Goal: Information Seeking & Learning: Understand process/instructions

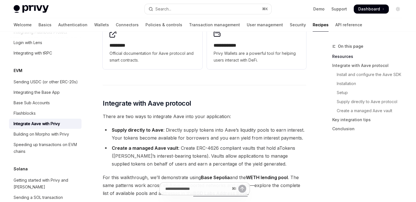
scroll to position [111, 0]
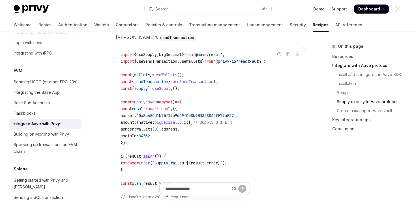
scroll to position [573, 0]
drag, startPoint x: 180, startPoint y: 54, endPoint x: 244, endPoint y: 59, distance: 63.9
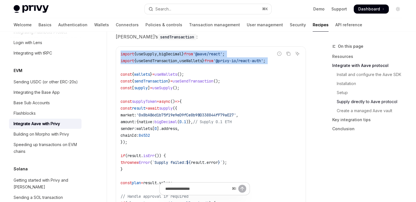
drag, startPoint x: 244, startPoint y: 59, endPoint x: 243, endPoint y: 62, distance: 3.0
click at [243, 62] on span "'@privy-io/react-auth'" at bounding box center [239, 60] width 50 height 5
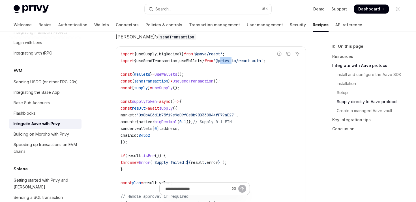
click at [243, 62] on span "'@privy-io/react-auth'" at bounding box center [239, 60] width 50 height 5
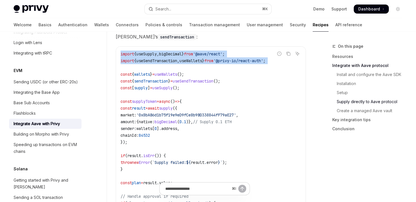
drag, startPoint x: 243, startPoint y: 62, endPoint x: 235, endPoint y: 58, distance: 8.7
click at [223, 57] on span "'@aave/react'" at bounding box center [207, 54] width 29 height 5
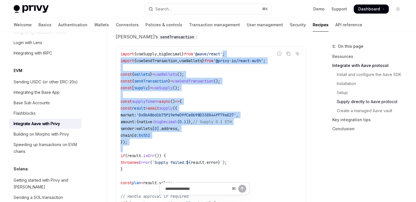
drag, startPoint x: 235, startPoint y: 58, endPoint x: 192, endPoint y: 152, distance: 103.3
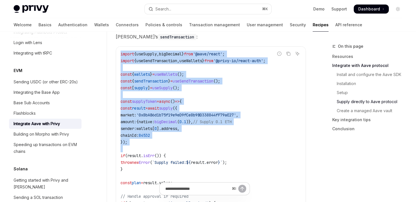
drag, startPoint x: 192, startPoint y: 152, endPoint x: 167, endPoint y: 52, distance: 103.0
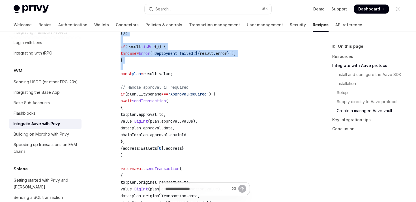
drag, startPoint x: 167, startPoint y: 52, endPoint x: 189, endPoint y: 71, distance: 29.8
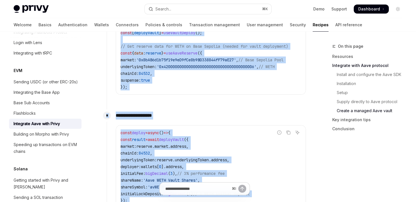
scroll to position [1089, 0]
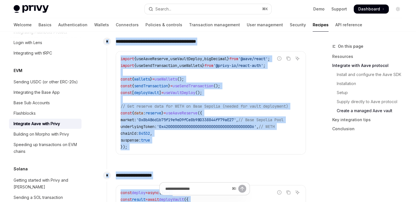
click at [174, 119] on code "import { useAaveReserve , useVaultDeploy , bigDecimal } from '@aave/react' ; im…" at bounding box center [211, 103] width 181 height 95
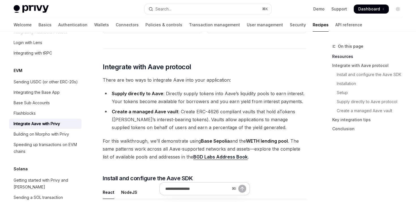
scroll to position [0, 0]
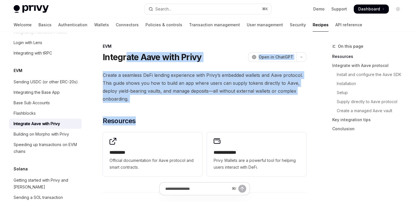
drag, startPoint x: 201, startPoint y: 124, endPoint x: 126, endPoint y: 54, distance: 102.6
click at [126, 54] on h1 "Integrate Aave with Privy" at bounding box center [152, 57] width 99 height 10
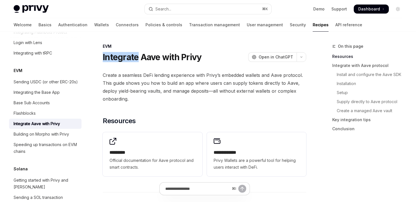
click at [126, 54] on h1 "Integrate Aave with Privy" at bounding box center [152, 57] width 99 height 10
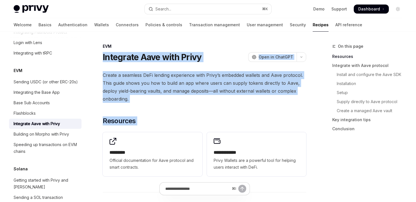
drag, startPoint x: 126, startPoint y: 54, endPoint x: 142, endPoint y: 105, distance: 53.4
